Goal: Browse casually: Explore the website without a specific task or goal

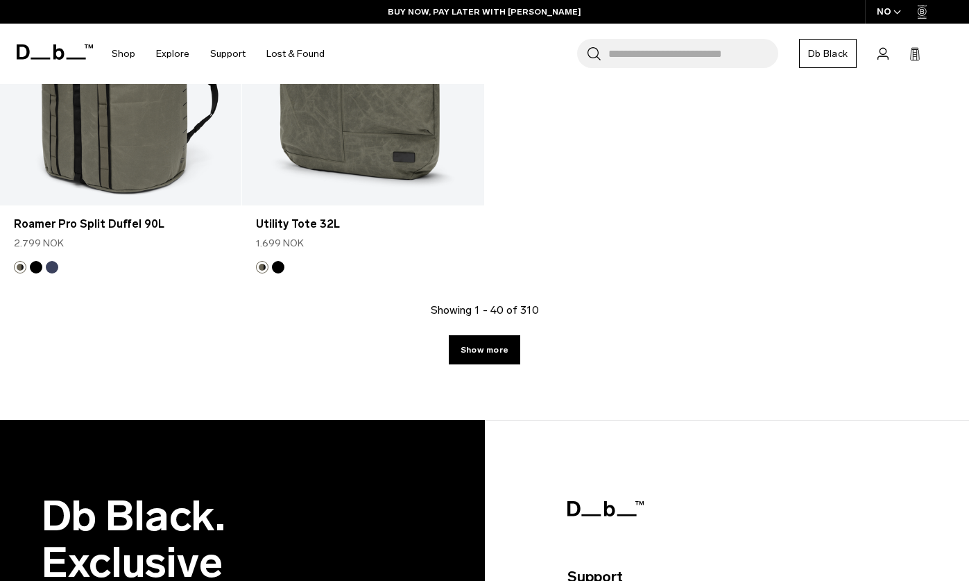
scroll to position [4567, 0]
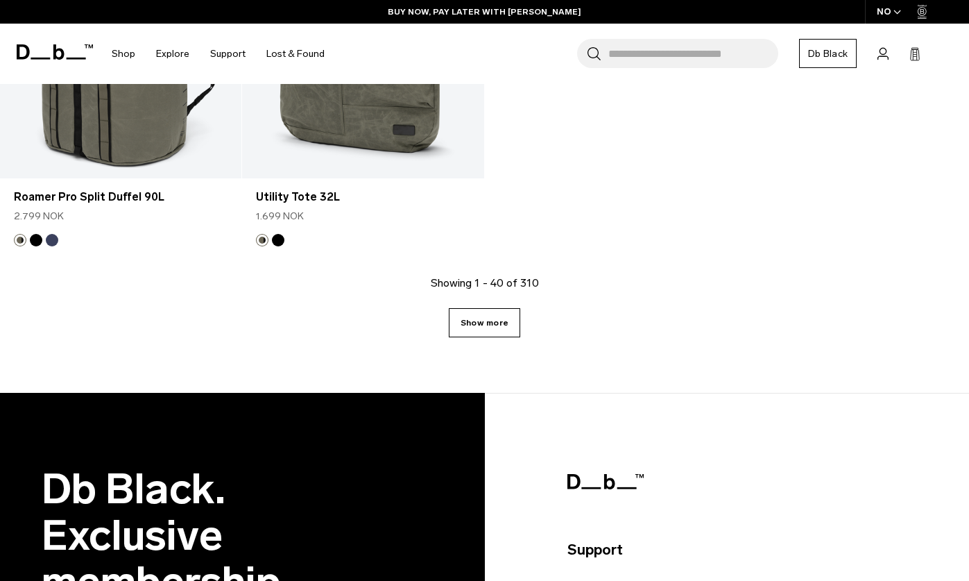
click at [480, 319] on link "Show more" at bounding box center [484, 322] width 71 height 29
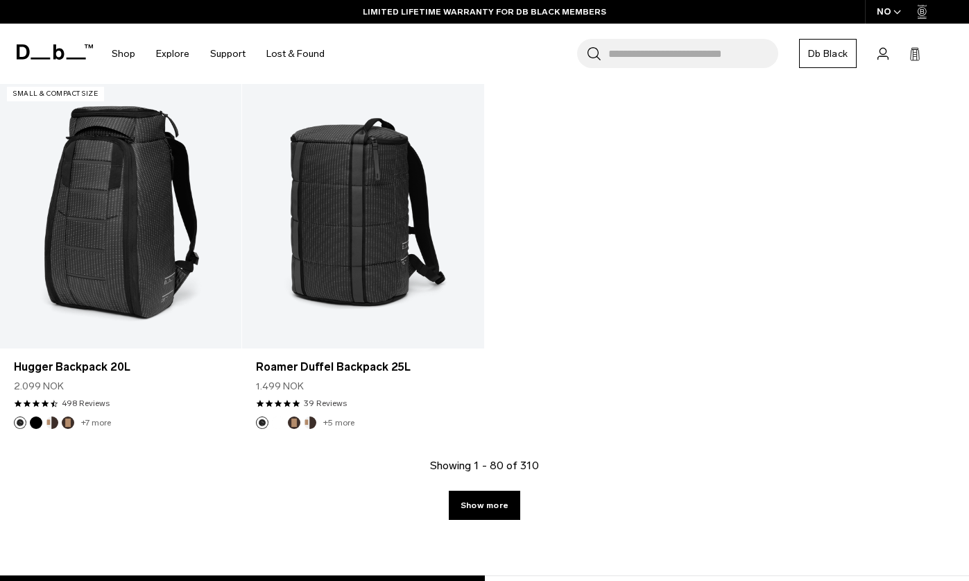
scroll to position [8184, 0]
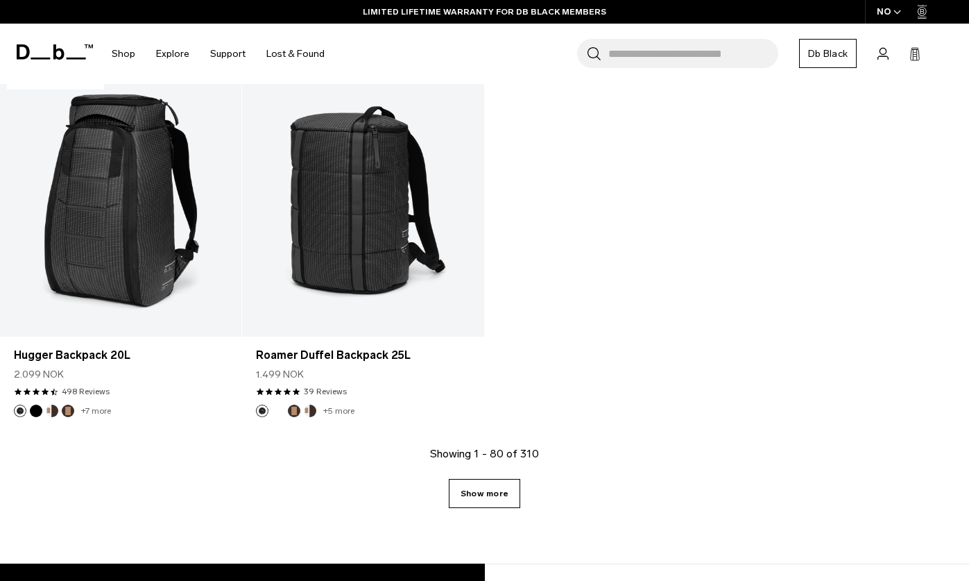
click at [481, 503] on link "Show more" at bounding box center [484, 493] width 71 height 29
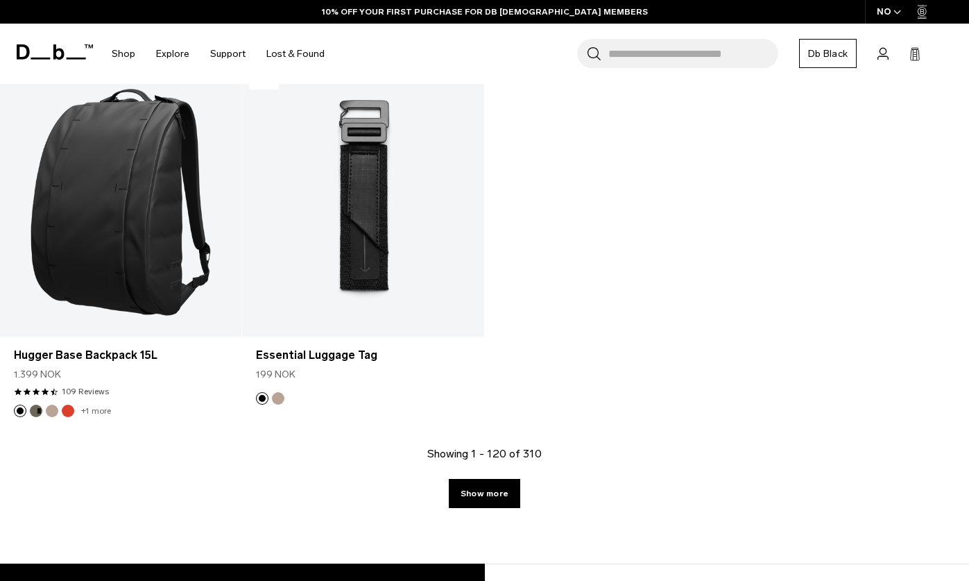
scroll to position [11974, 0]
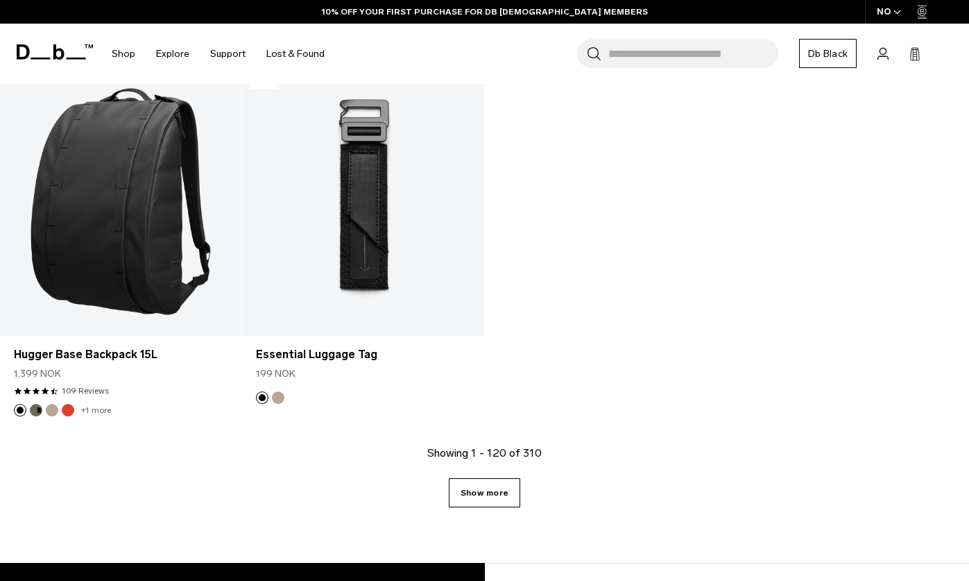
click at [508, 485] on link "Show more" at bounding box center [484, 492] width 71 height 29
